Goal: Transaction & Acquisition: Purchase product/service

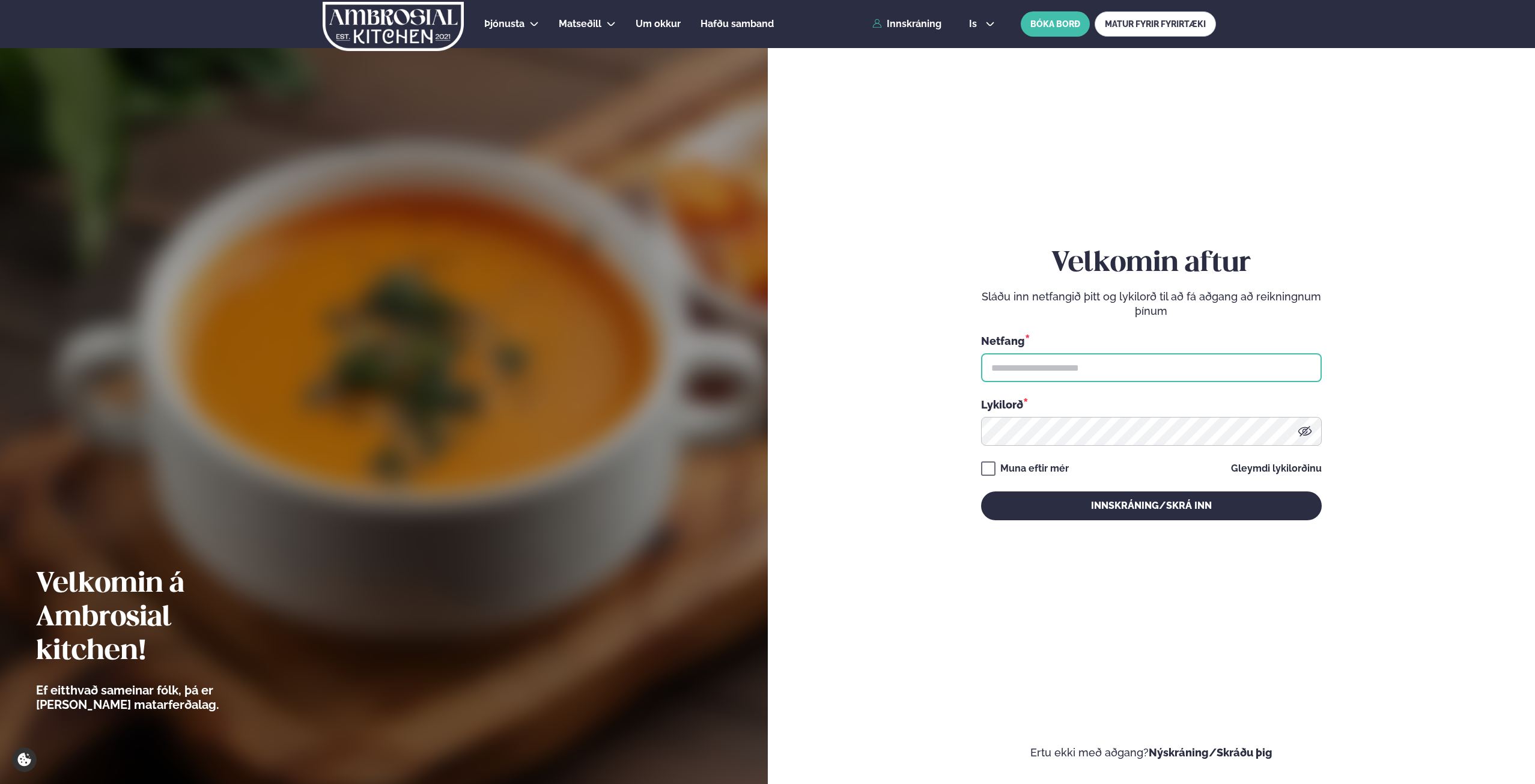
click at [1039, 372] on input "text" at bounding box center [1151, 368] width 341 height 29
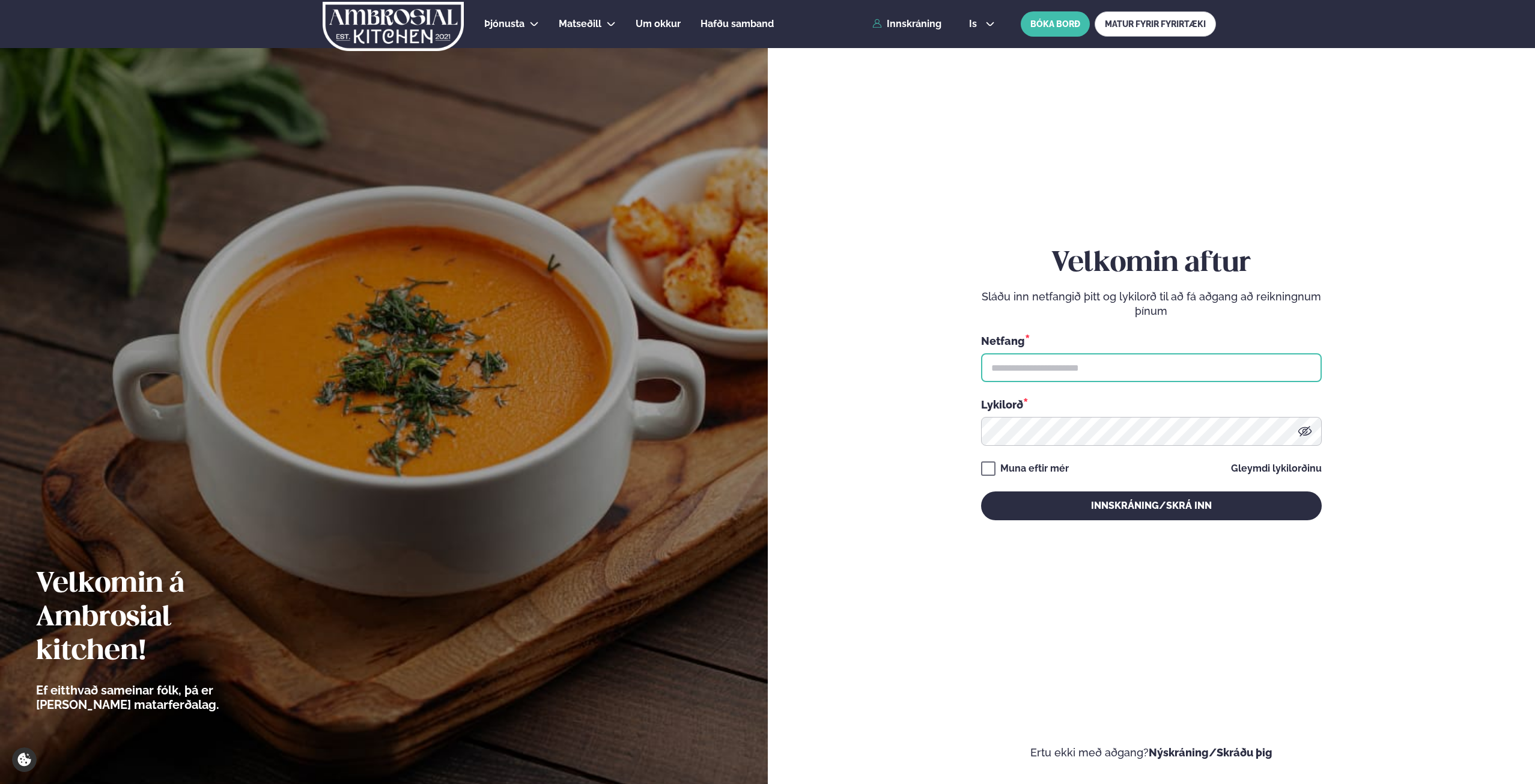
type input "**********"
click at [981, 491] on button "Innskráning/Skrá inn" at bounding box center [1151, 505] width 341 height 29
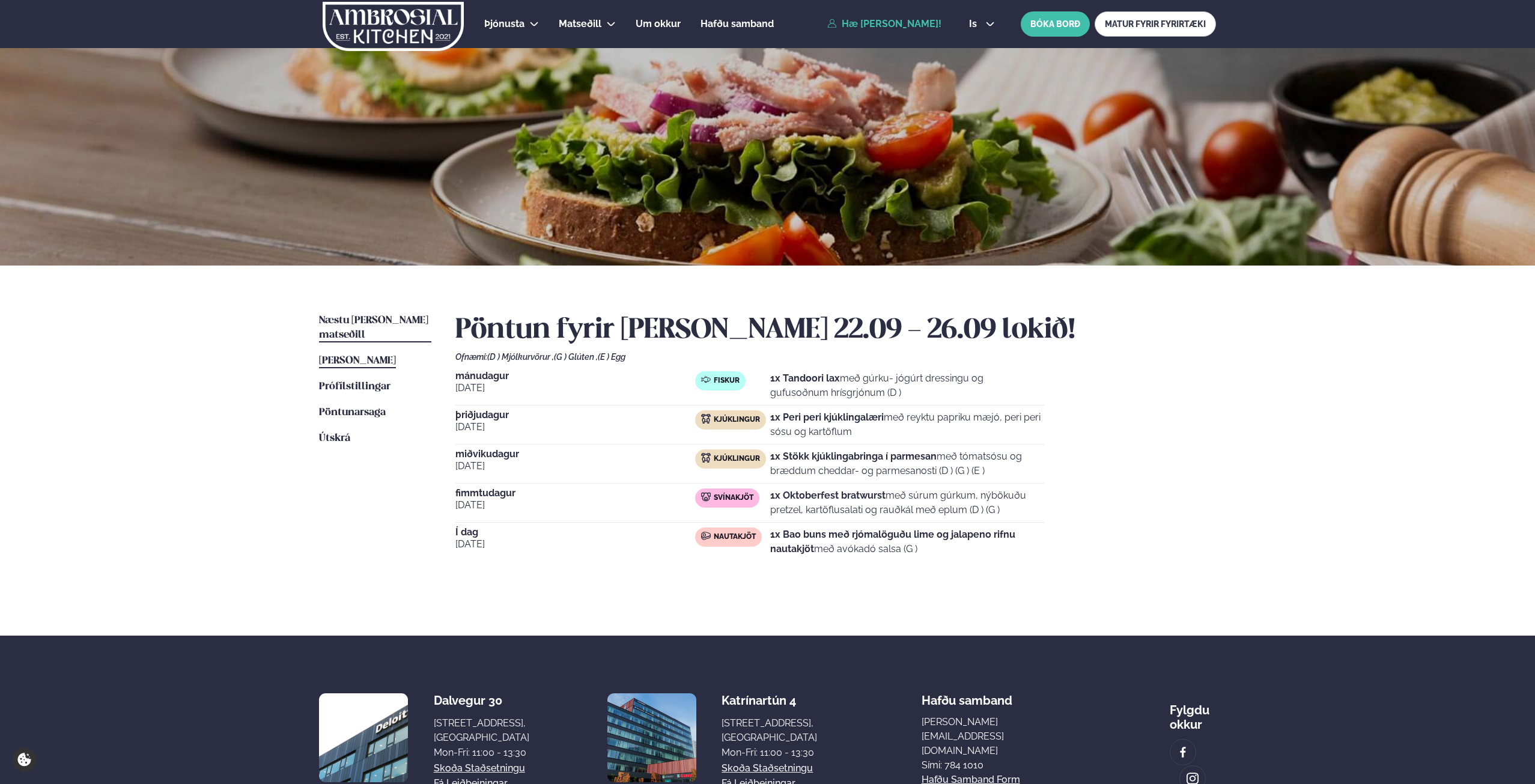
click at [387, 316] on span "Næstu [PERSON_NAME] matseðill" at bounding box center [373, 327] width 109 height 24
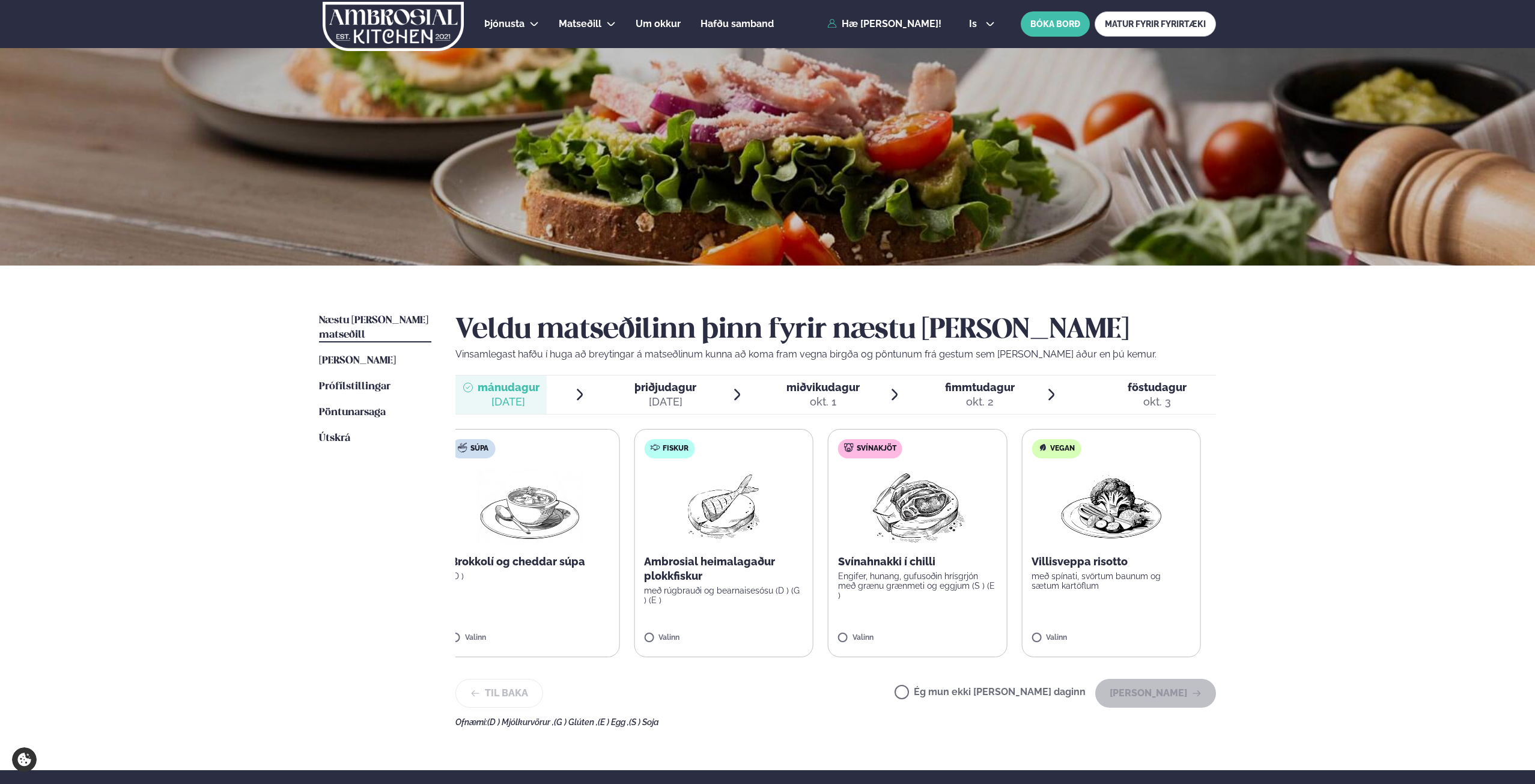
click at [952, 573] on label "Svínakjöt Svínahnakki í chilli Engifer, hunang, gufusoðin hrísgrjón með grænu g…" at bounding box center [917, 543] width 179 height 228
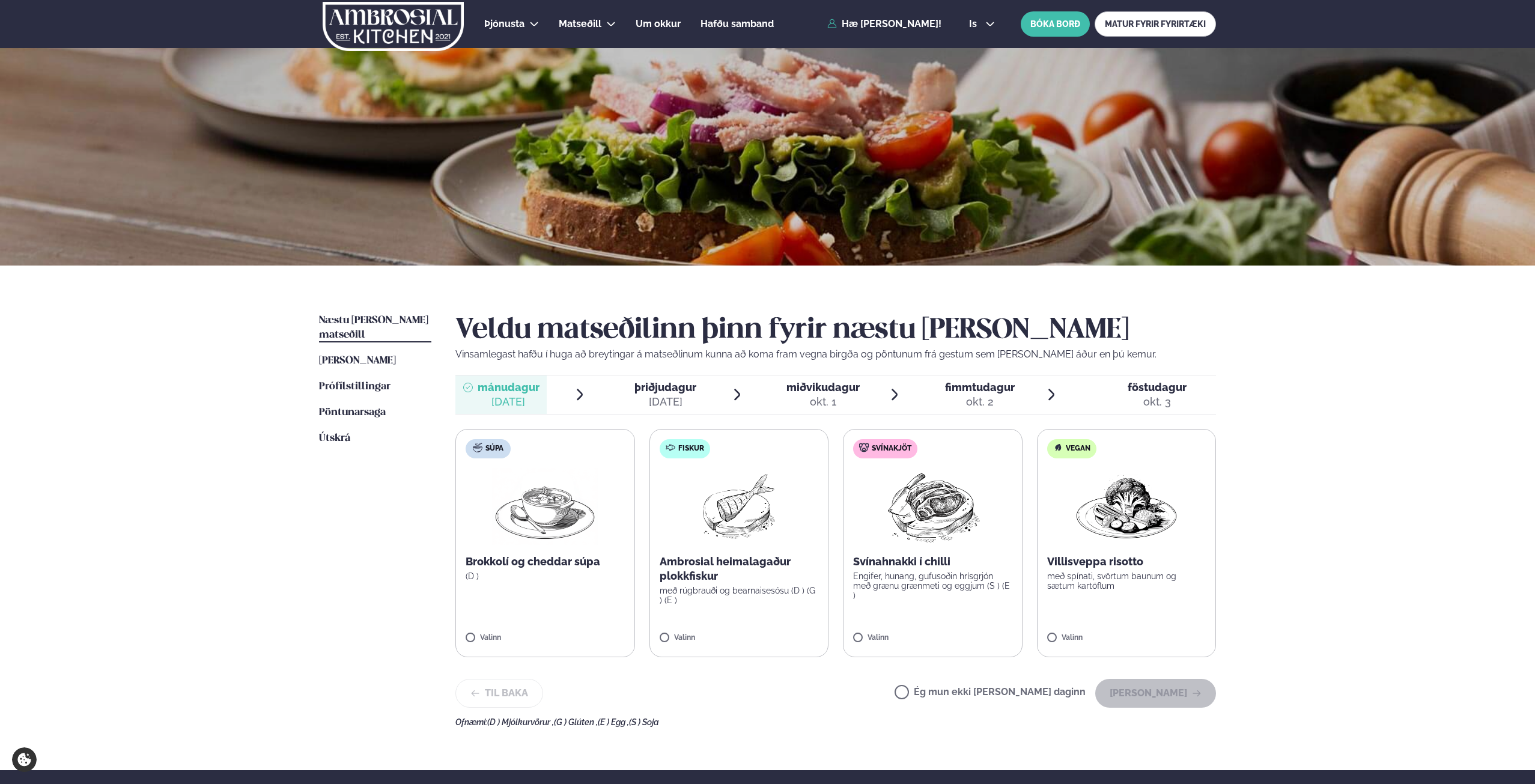
click at [676, 630] on label "Fiskur Ambrosial heimalagaður plokkfiskur með rúgbrauði og bearnaisesósu (D ) (…" at bounding box center [739, 543] width 179 height 228
click at [1192, 691] on icon "button" at bounding box center [1197, 693] width 9 height 9
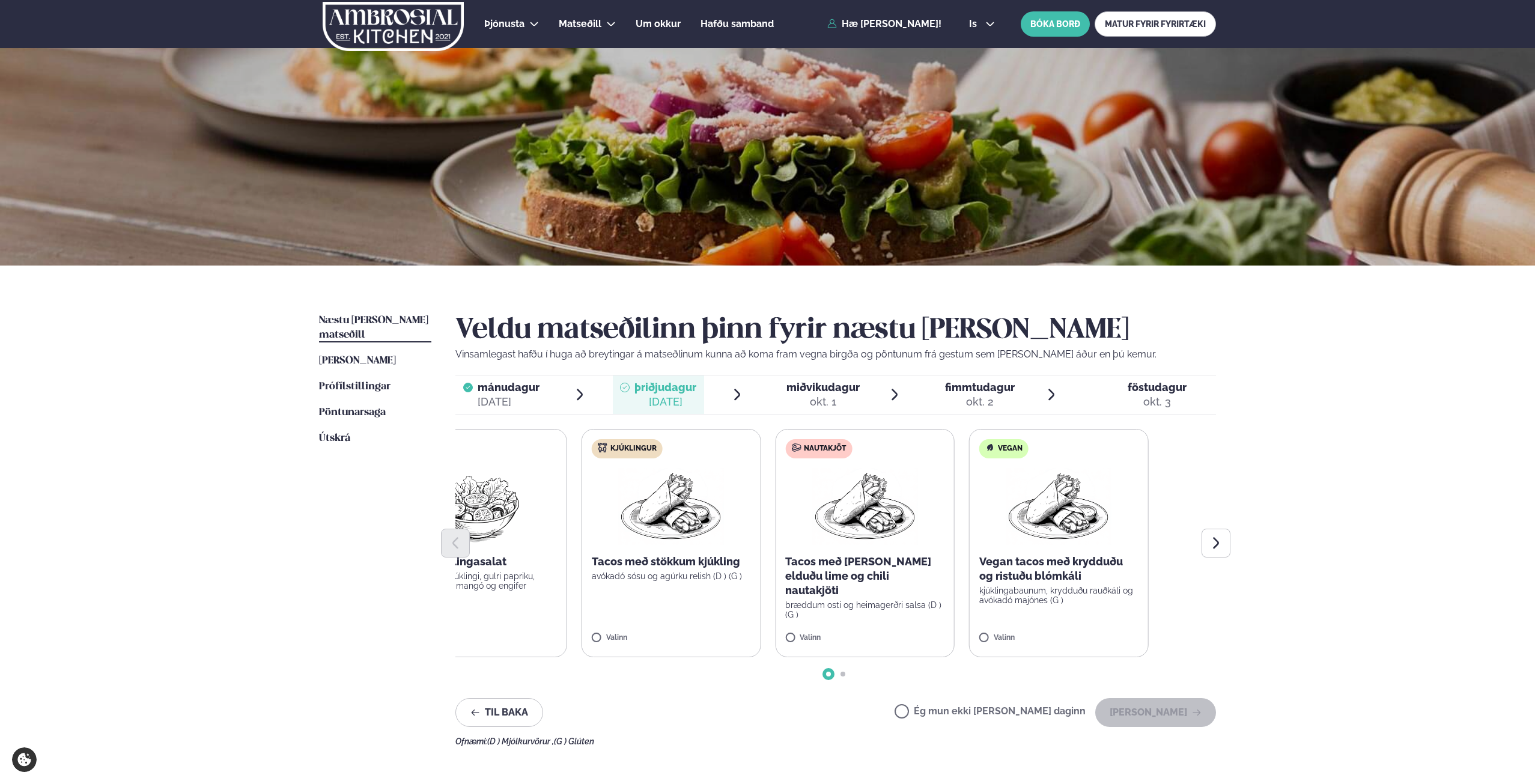
click at [625, 547] on div "Súpa Rjómalöguð sveppasúpa (D ) Valinn Salat Asískt kjúklingasalat með teriyaki…" at bounding box center [835, 543] width 760 height 228
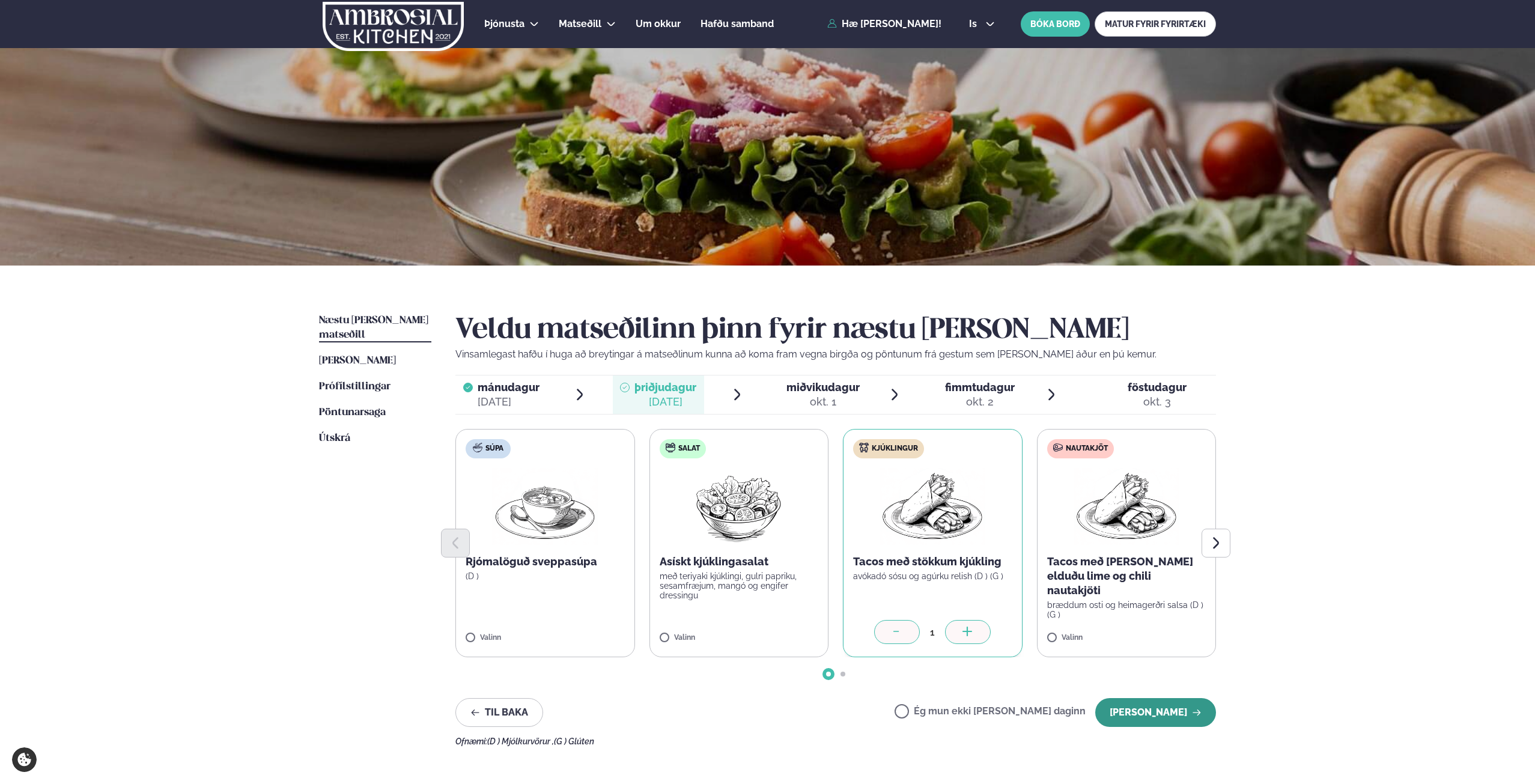
click at [1155, 708] on button "[PERSON_NAME]" at bounding box center [1155, 712] width 120 height 29
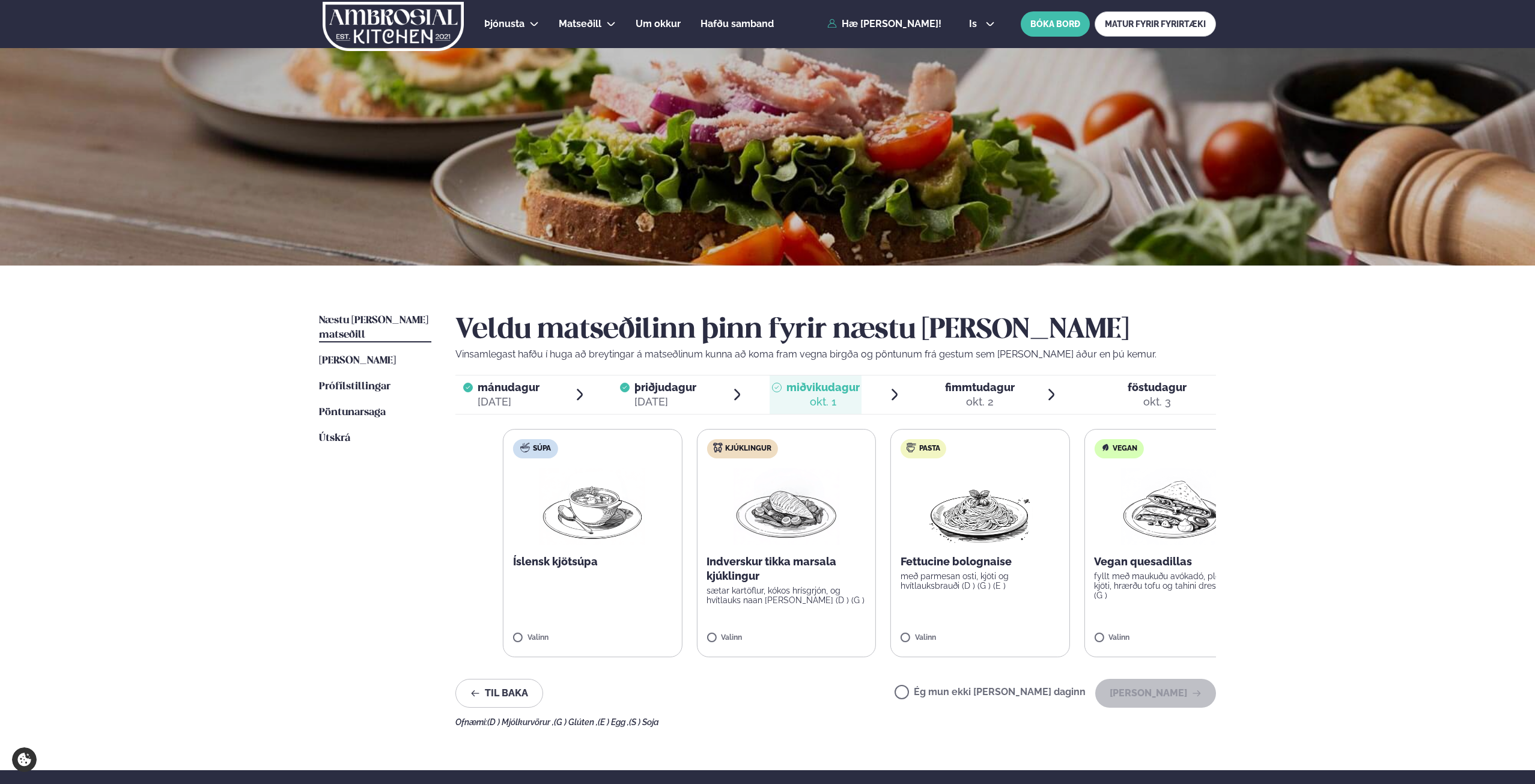
click at [1126, 587] on div "Súpa Íslensk kjötsúpa Valinn Kjúklingur Indverskur tikka marsala kjúklingur sæt…" at bounding box center [883, 543] width 760 height 228
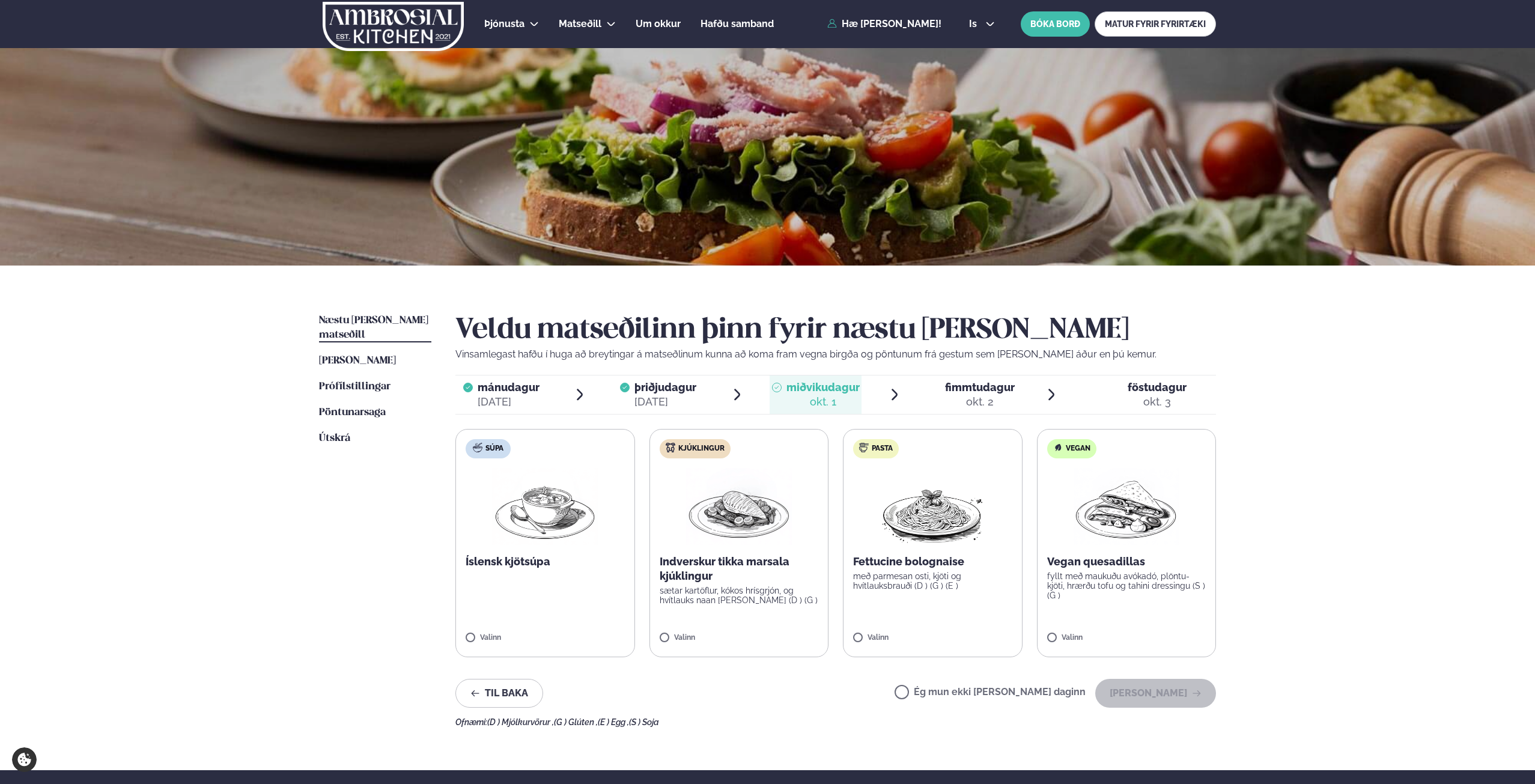
click at [771, 529] on img at bounding box center [738, 506] width 105 height 77
click at [1210, 698] on button "[PERSON_NAME]" at bounding box center [1155, 693] width 120 height 29
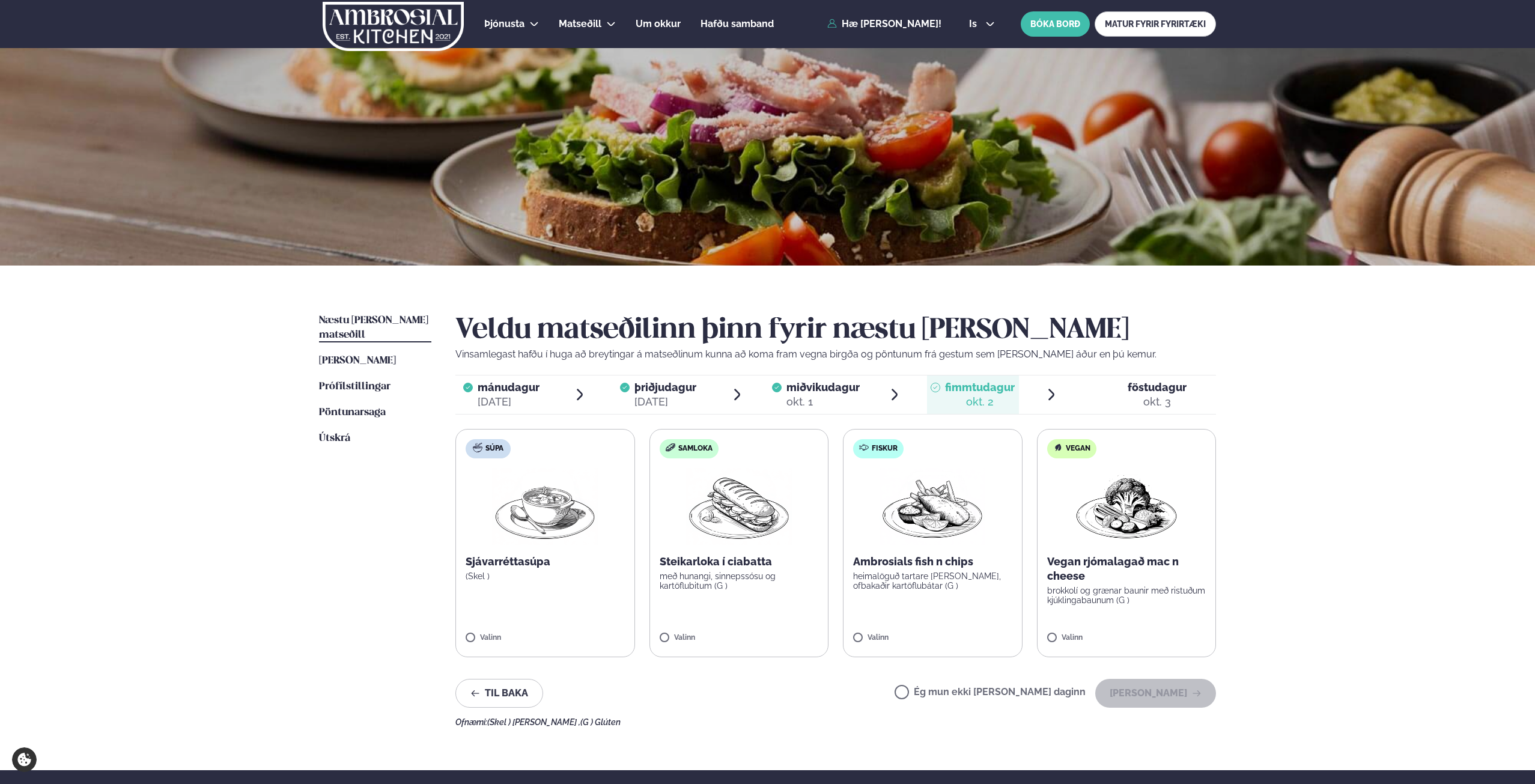
click at [781, 582] on p "með hunangi, sinnepssósu og kartöflubitum (G )" at bounding box center [739, 581] width 159 height 19
click at [1152, 686] on button "[PERSON_NAME]" at bounding box center [1155, 693] width 120 height 29
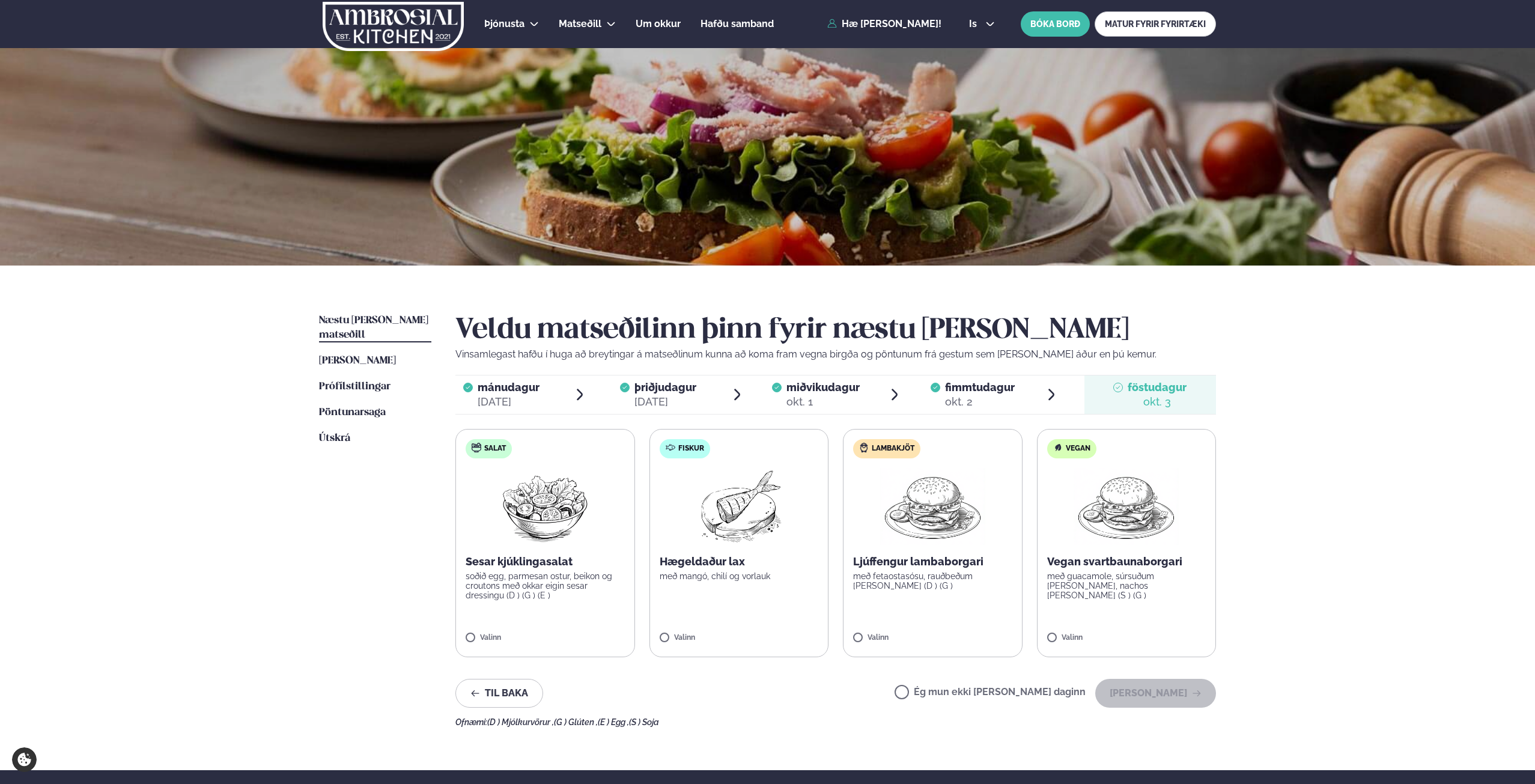
click at [950, 386] on span "fimmtudagur" at bounding box center [979, 387] width 70 height 13
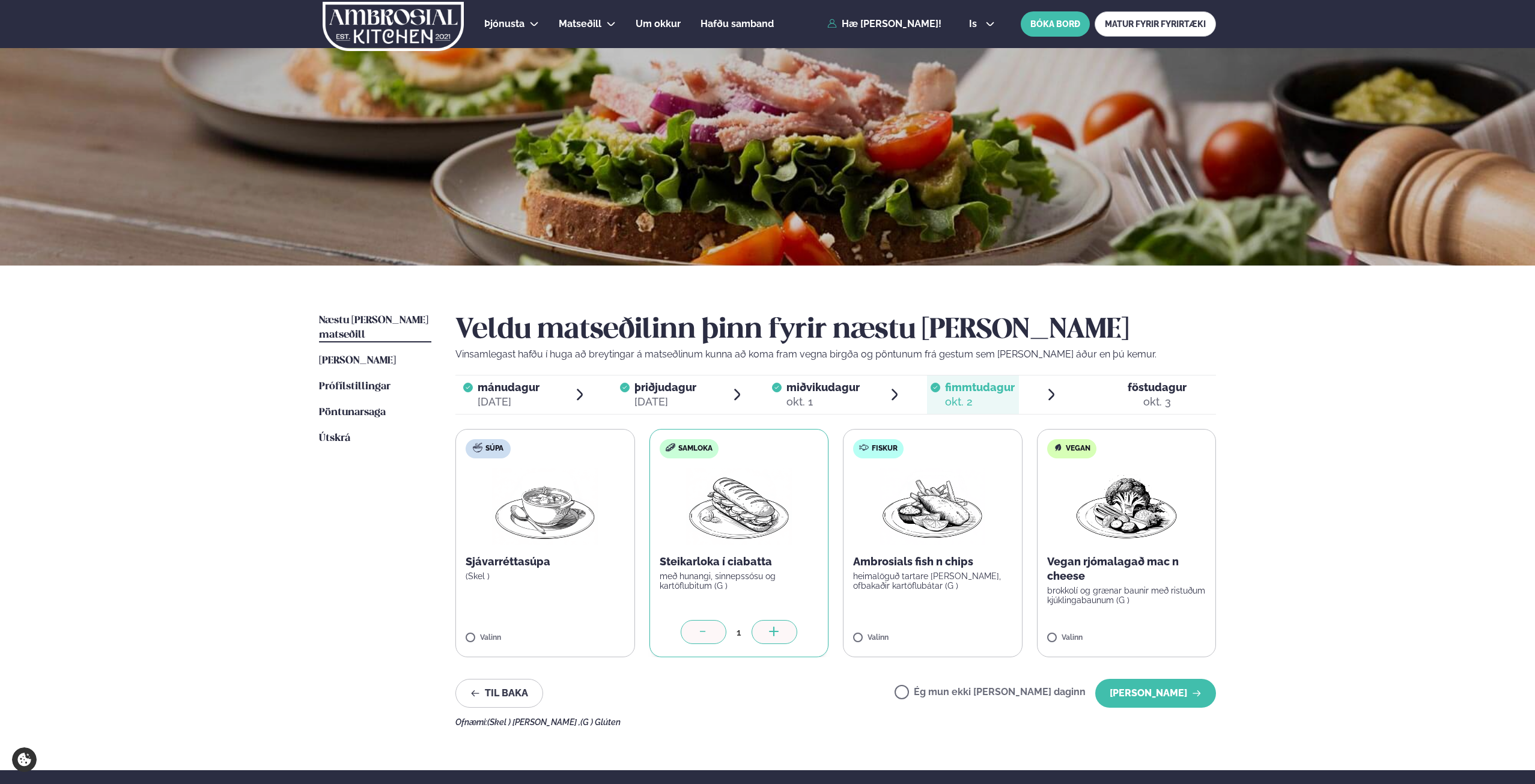
click at [1160, 386] on span "föstudagur" at bounding box center [1156, 387] width 59 height 13
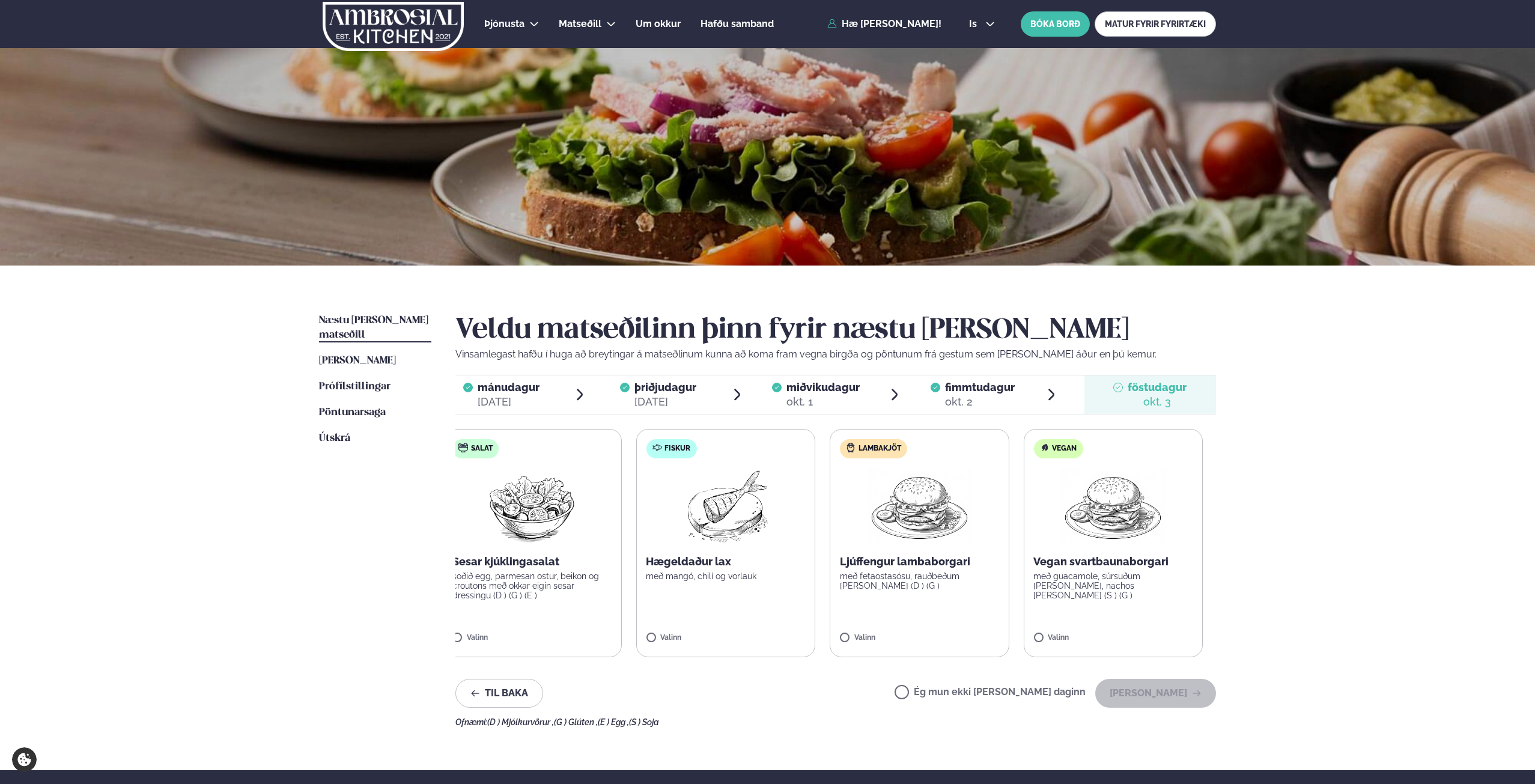
click at [960, 532] on div "Salat Sesar kjúklingasalat soðið egg, parmesan ostur, beikon og croutons með ok…" at bounding box center [823, 543] width 760 height 228
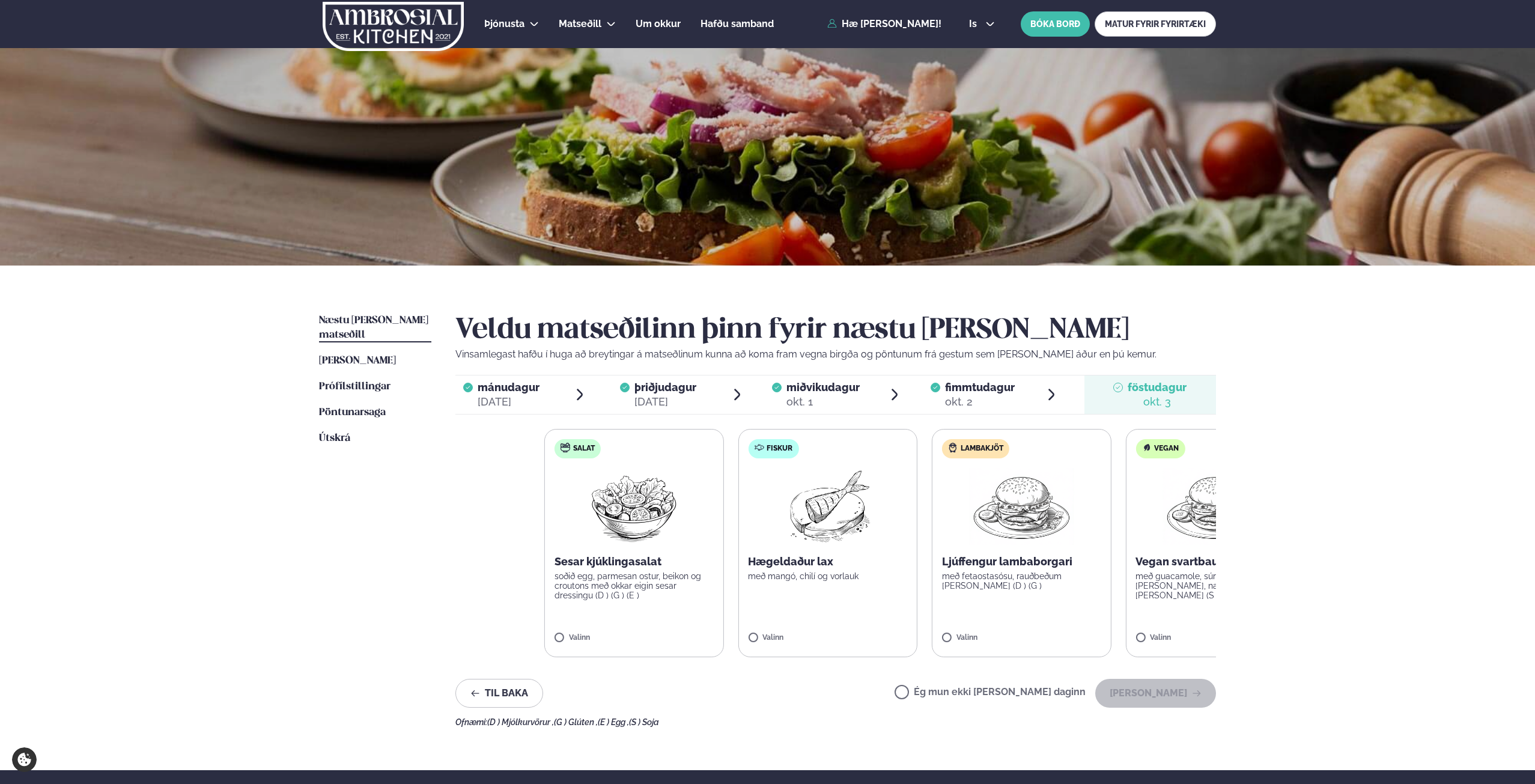
click at [1286, 526] on div "Þjónusta Hádegismatur fyrir fyrirtæki Fyrirtækja veitingar Einkapartý Matseðill…" at bounding box center [768, 508] width 1535 height 1018
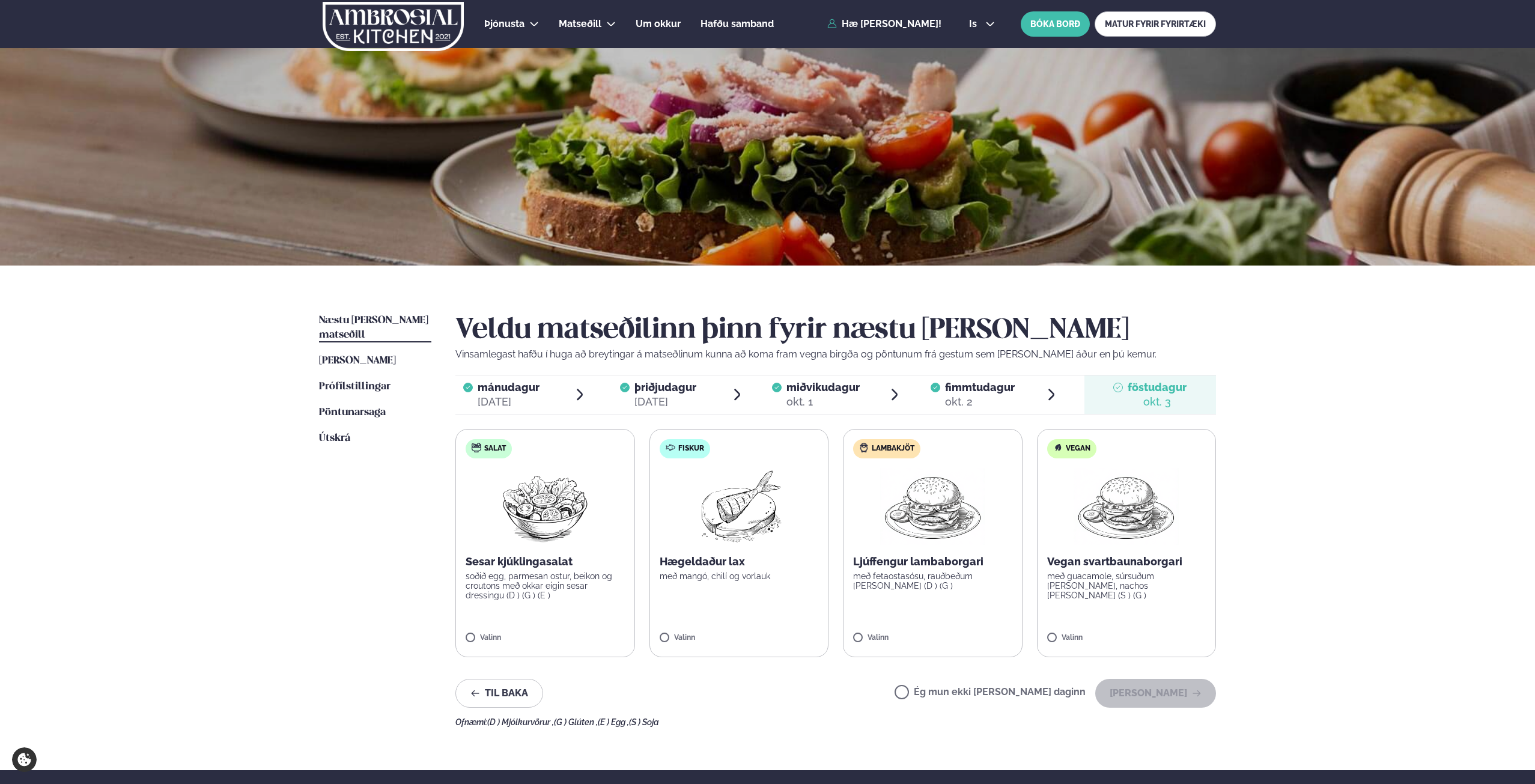
click at [943, 687] on label "Ég mun ekki [PERSON_NAME] daginn" at bounding box center [989, 693] width 191 height 13
click at [1149, 688] on button "[PERSON_NAME]" at bounding box center [1155, 693] width 120 height 29
